Goal: Communication & Community: Share content

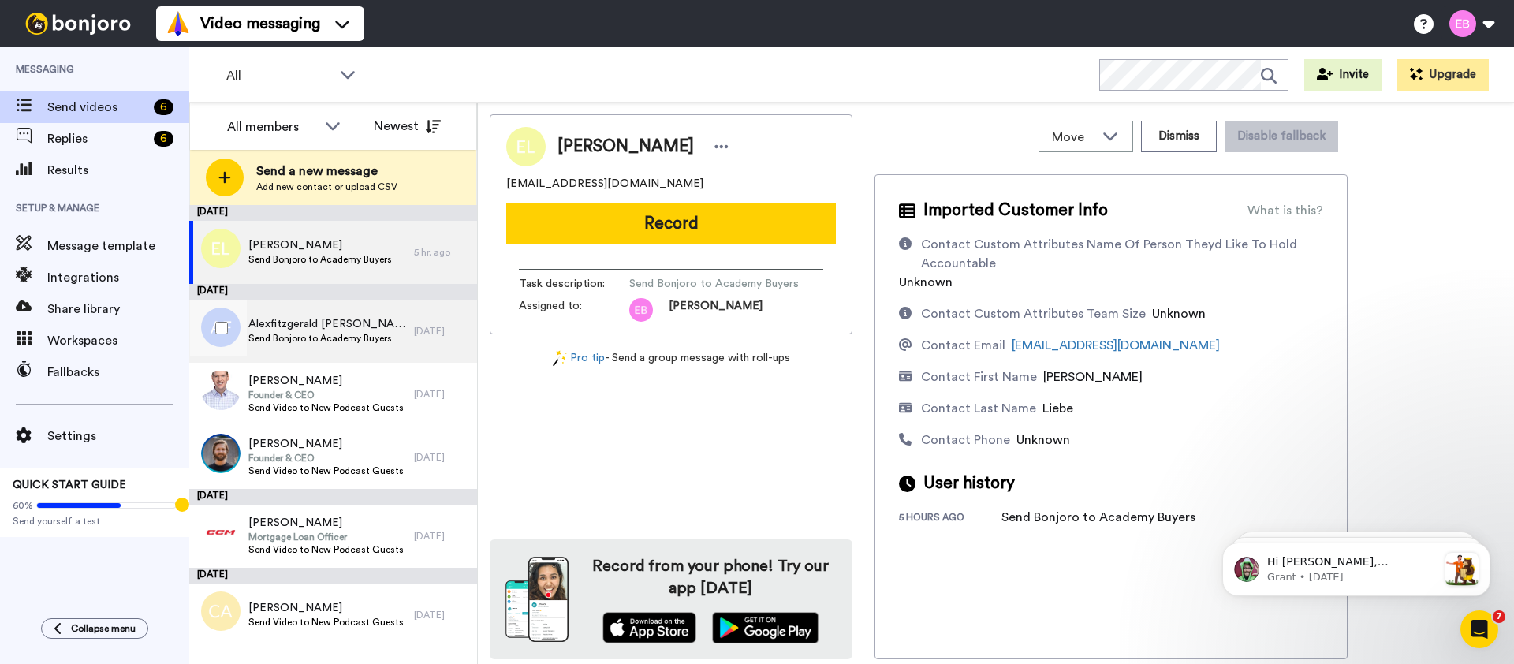
click at [338, 340] on span "Send Bonjoro to Academy Buyers" at bounding box center [327, 338] width 158 height 13
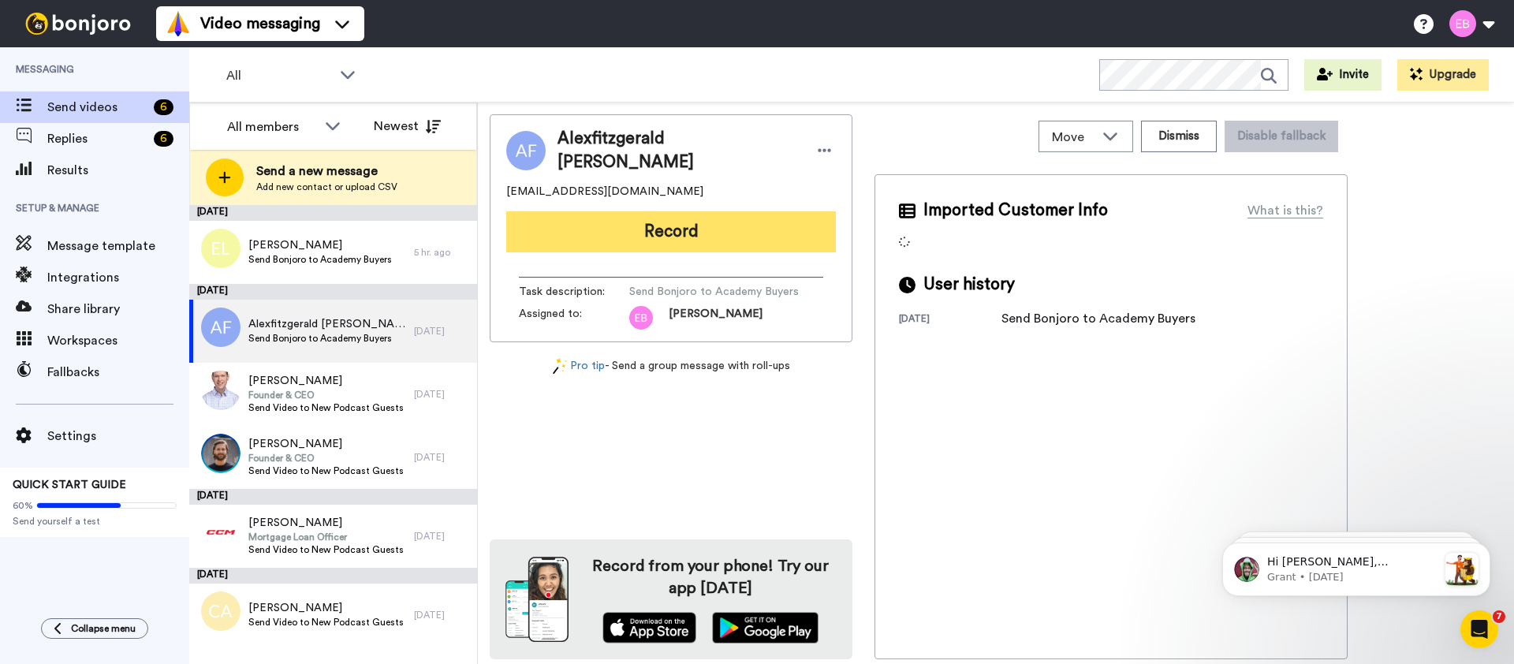
click at [714, 222] on button "Record" at bounding box center [671, 231] width 330 height 41
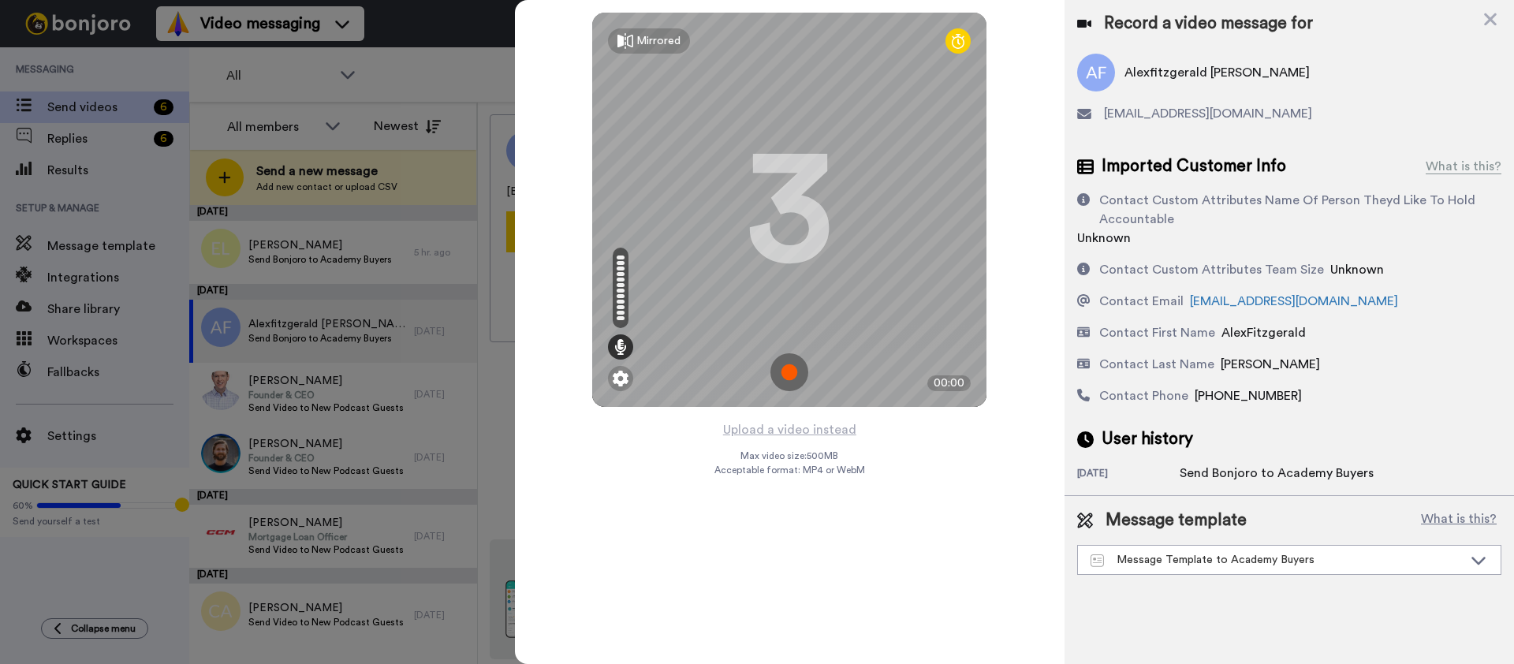
click at [787, 369] on img at bounding box center [789, 372] width 38 height 38
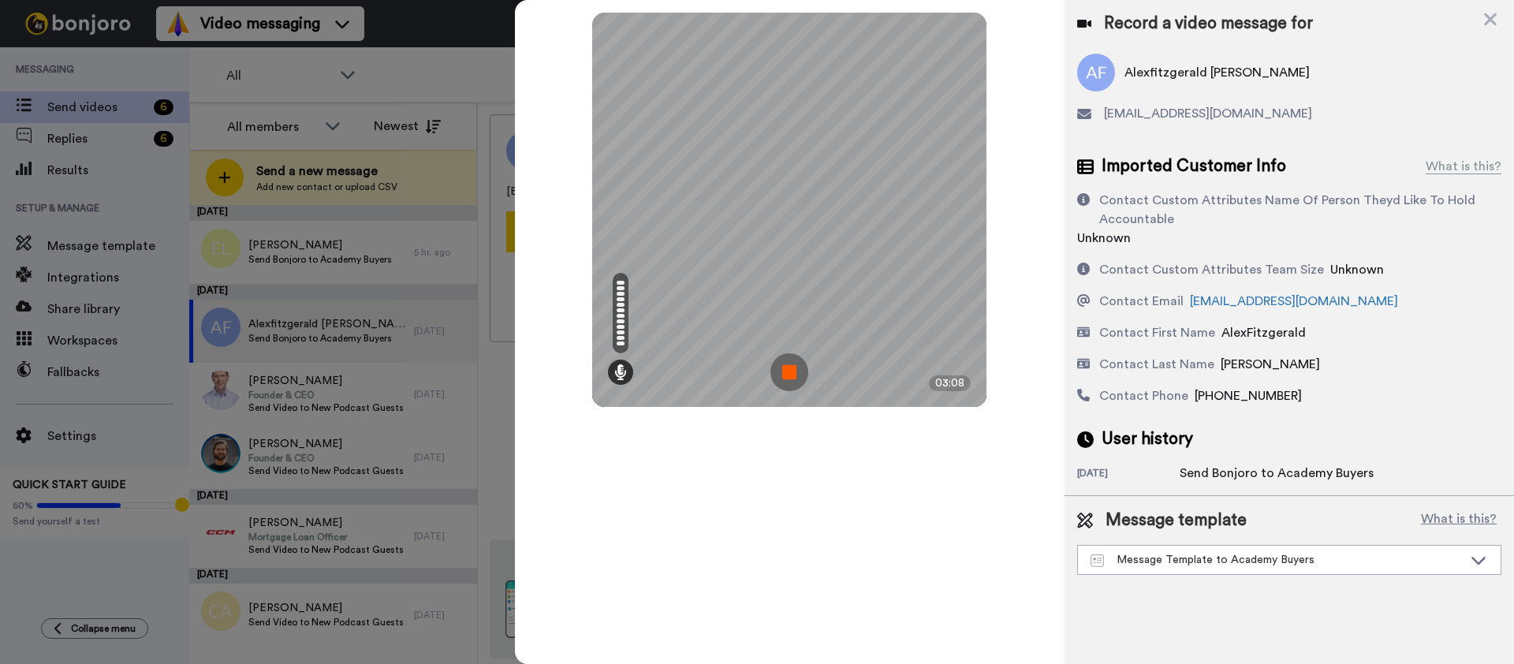
click at [793, 368] on img at bounding box center [789, 372] width 38 height 38
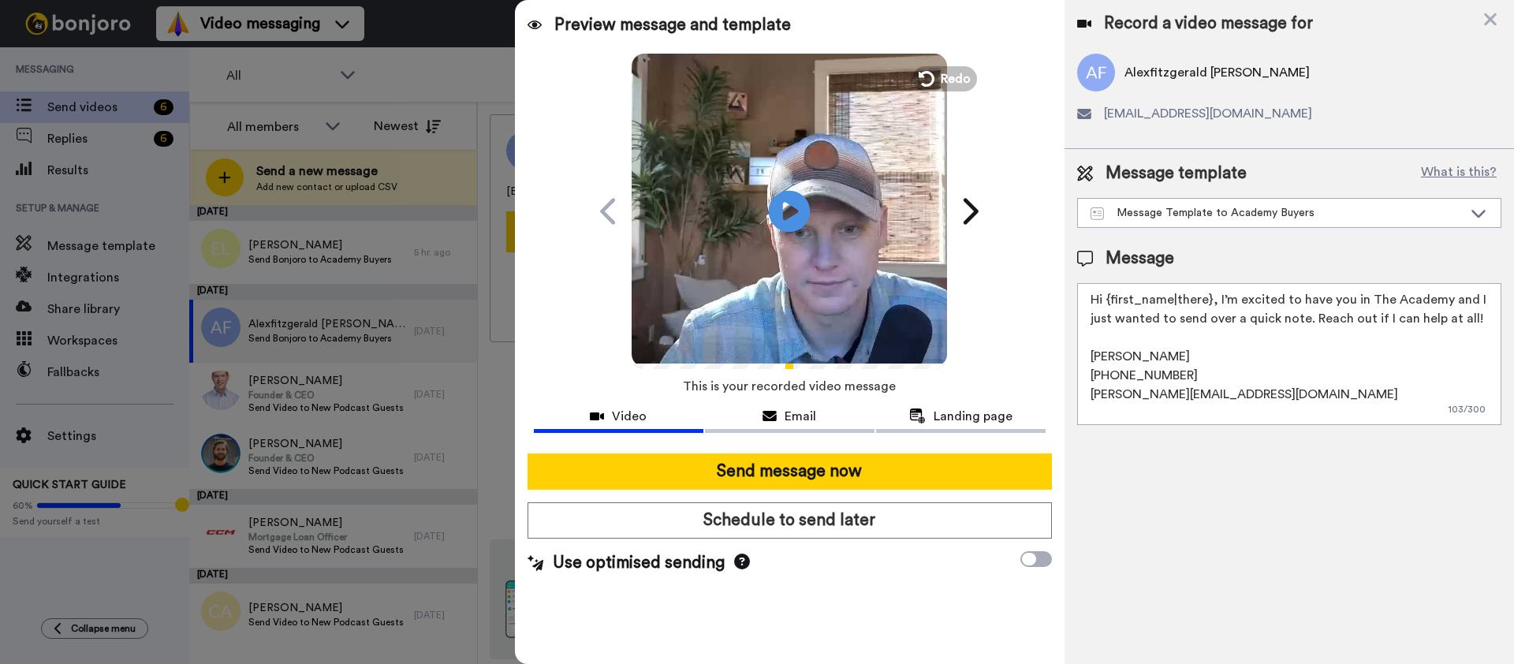
click at [800, 216] on icon at bounding box center [790, 211] width 42 height 42
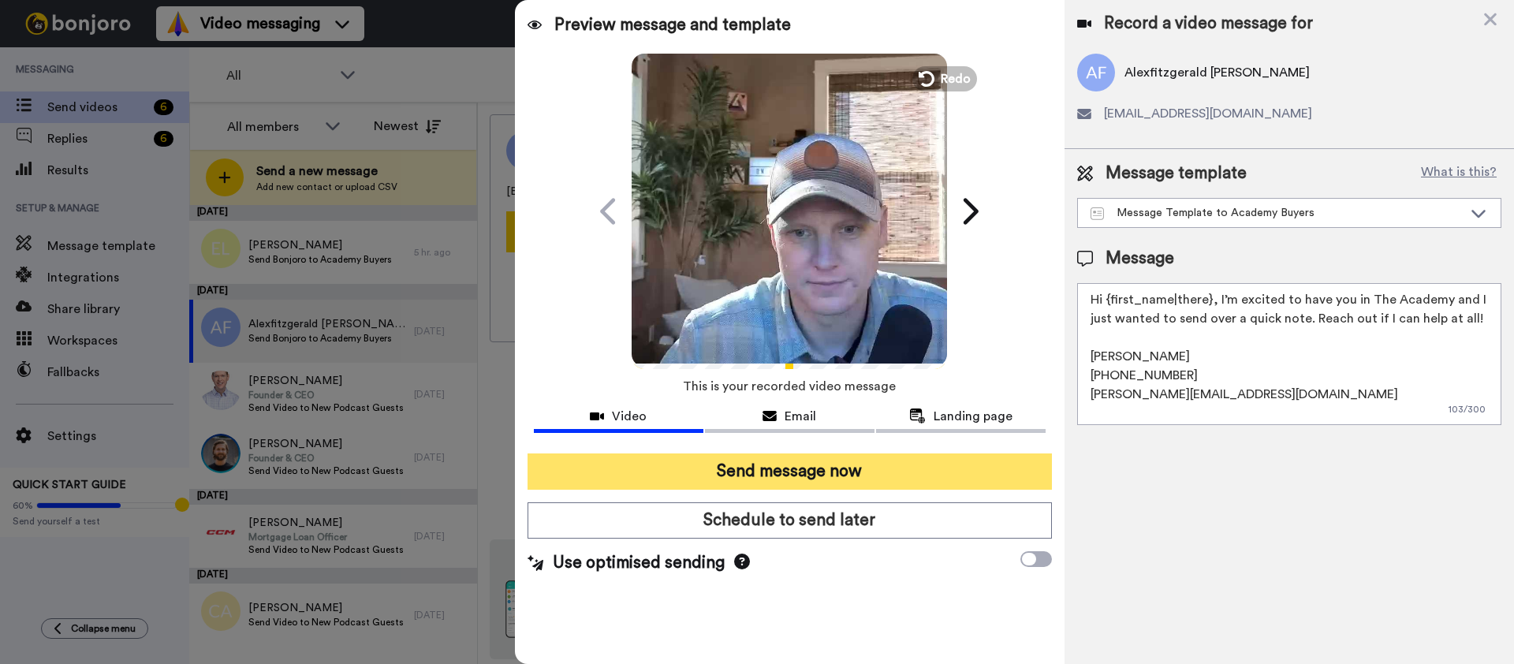
click at [831, 475] on button "Send message now" at bounding box center [790, 471] width 524 height 36
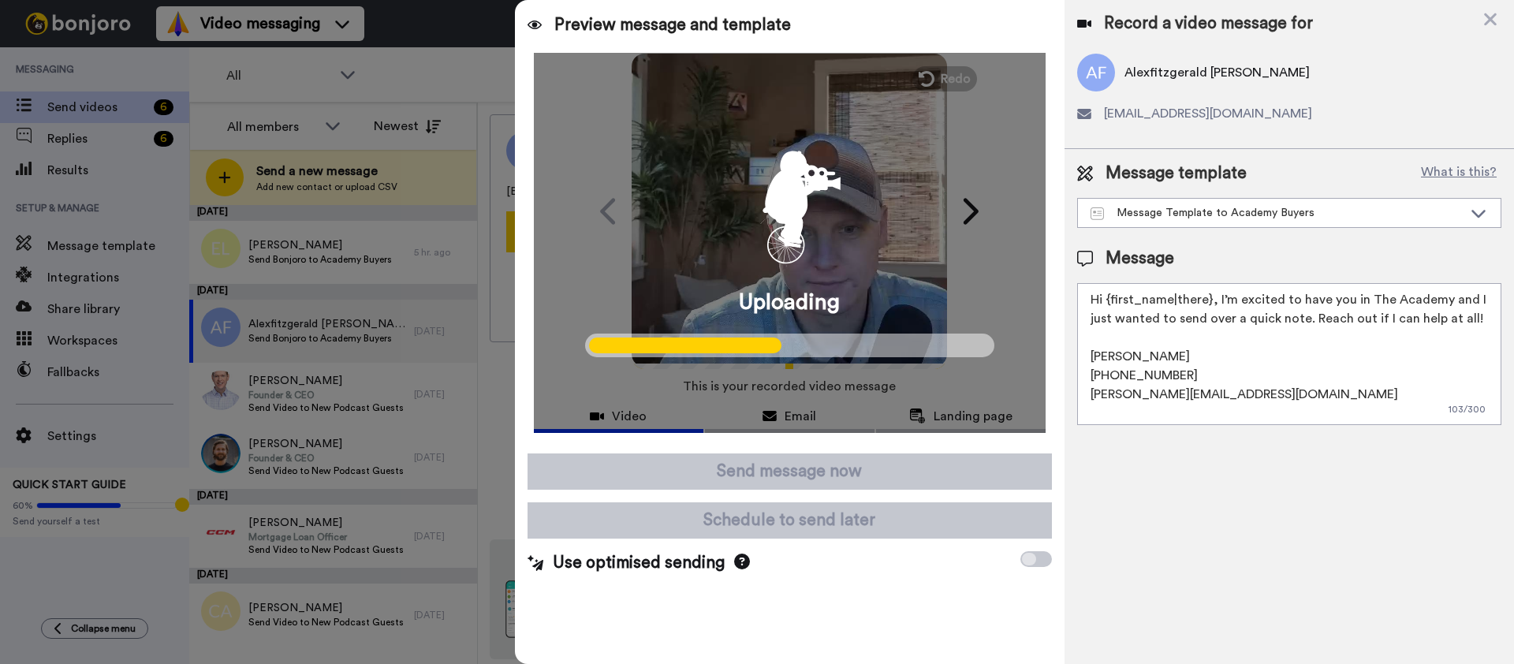
click at [937, 229] on div "Uploading" at bounding box center [790, 243] width 512 height 380
